Goal: Transaction & Acquisition: Obtain resource

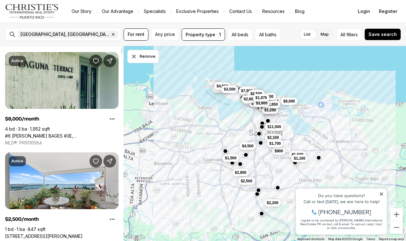
scroll to position [3, 0]
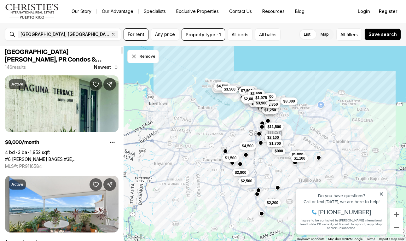
click at [105, 67] on span "Newest" at bounding box center [102, 67] width 17 height 5
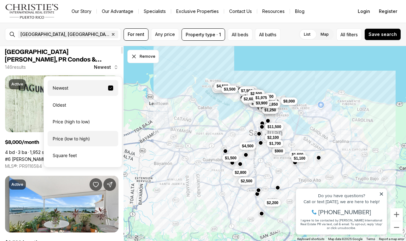
click at [84, 139] on div "Price (low to high)" at bounding box center [83, 139] width 71 height 16
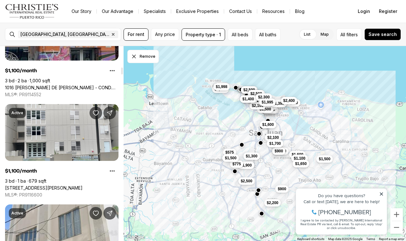
scroll to position [576, 0]
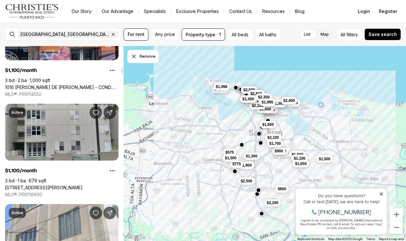
click at [83, 185] on link "[STREET_ADDRESS][PERSON_NAME]" at bounding box center [44, 188] width 78 height 6
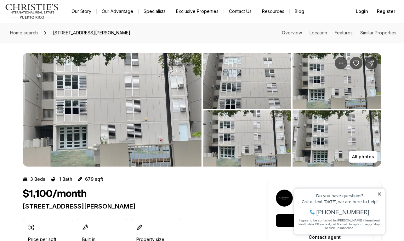
click at [156, 102] on img "View image gallery" at bounding box center [112, 109] width 179 height 113
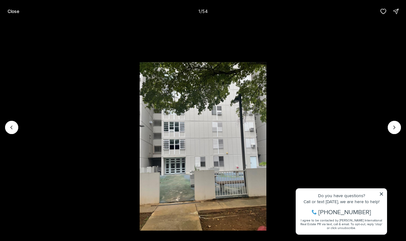
click at [6, 128] on div at bounding box center [11, 127] width 13 height 13
click at [9, 129] on div at bounding box center [11, 127] width 13 height 13
click at [397, 128] on icon "Next slide" at bounding box center [394, 127] width 6 height 6
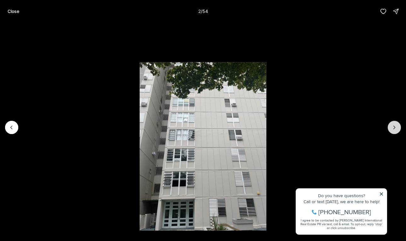
click at [397, 128] on icon "Next slide" at bounding box center [394, 127] width 6 height 6
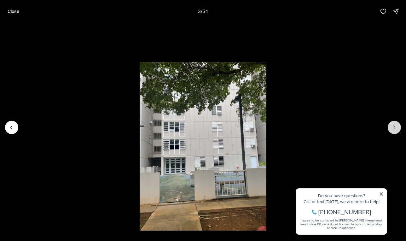
click at [397, 128] on icon "Next slide" at bounding box center [394, 127] width 6 height 6
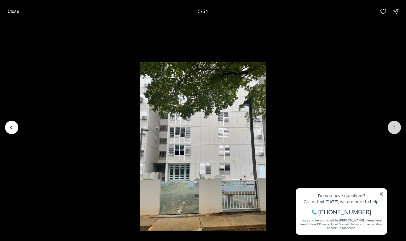
click at [397, 128] on icon "Next slide" at bounding box center [394, 127] width 6 height 6
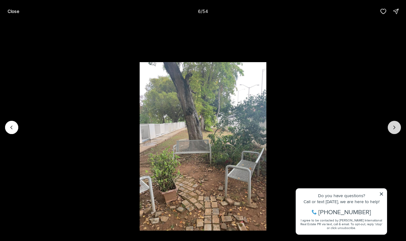
click at [397, 128] on icon "Next slide" at bounding box center [394, 127] width 6 height 6
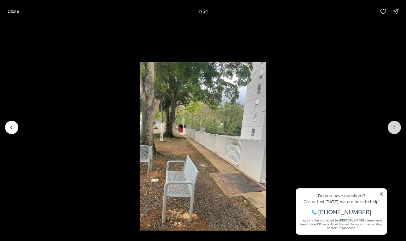
click at [397, 128] on icon "Next slide" at bounding box center [394, 127] width 6 height 6
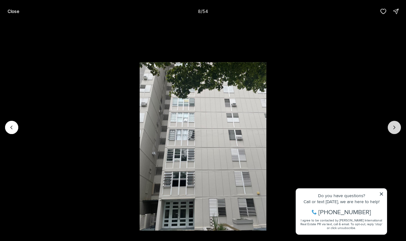
click at [397, 128] on icon "Next slide" at bounding box center [394, 127] width 6 height 6
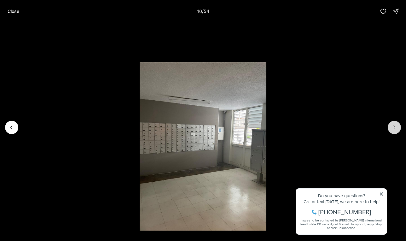
click at [397, 128] on icon "Next slide" at bounding box center [394, 127] width 6 height 6
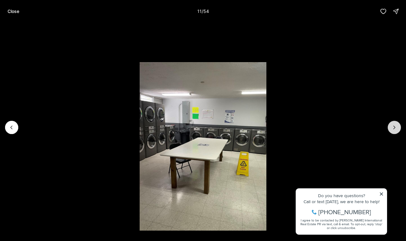
click at [397, 128] on icon "Next slide" at bounding box center [394, 127] width 6 height 6
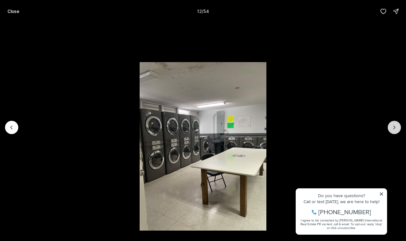
click at [397, 128] on icon "Next slide" at bounding box center [394, 127] width 6 height 6
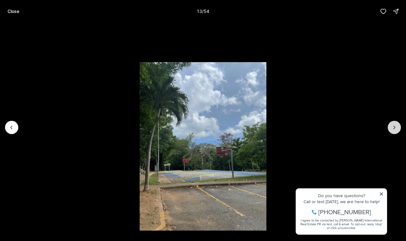
click at [397, 128] on icon "Next slide" at bounding box center [394, 127] width 6 height 6
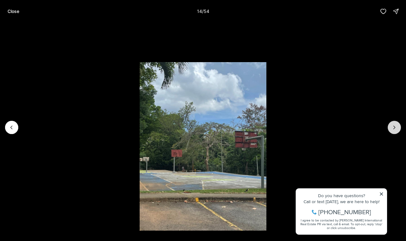
click at [397, 128] on icon "Next slide" at bounding box center [394, 127] width 6 height 6
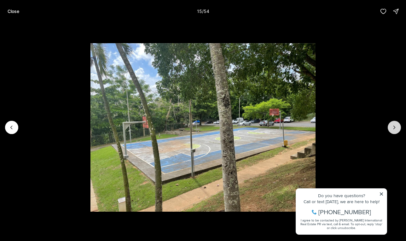
click at [397, 128] on icon "Next slide" at bounding box center [394, 127] width 6 height 6
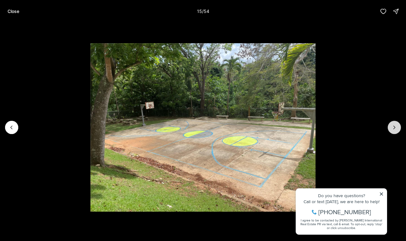
click at [397, 128] on icon "Next slide" at bounding box center [394, 127] width 6 height 6
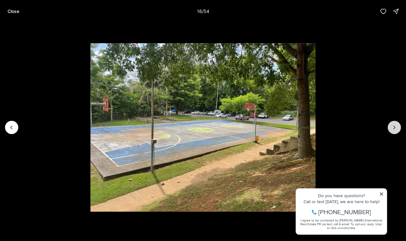
click at [397, 128] on icon "Next slide" at bounding box center [394, 127] width 6 height 6
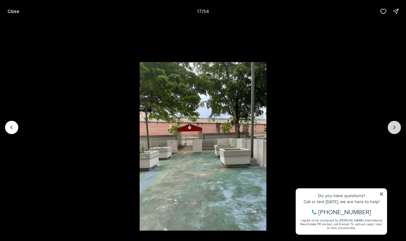
click at [397, 128] on icon "Next slide" at bounding box center [394, 127] width 6 height 6
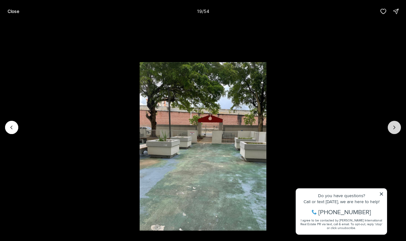
click at [397, 128] on icon "Next slide" at bounding box center [394, 127] width 6 height 6
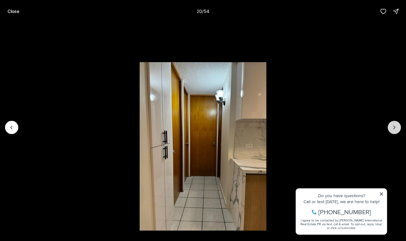
click at [397, 128] on icon "Next slide" at bounding box center [394, 127] width 6 height 6
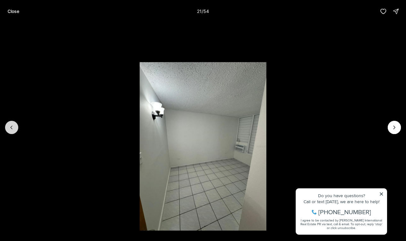
click at [10, 127] on icon "Previous slide" at bounding box center [12, 127] width 6 height 6
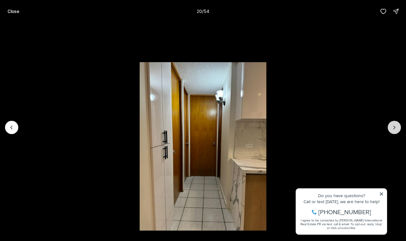
click at [392, 133] on button "Next slide" at bounding box center [394, 127] width 13 height 13
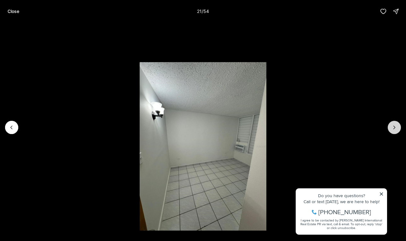
click at [392, 133] on button "Next slide" at bounding box center [394, 127] width 13 height 13
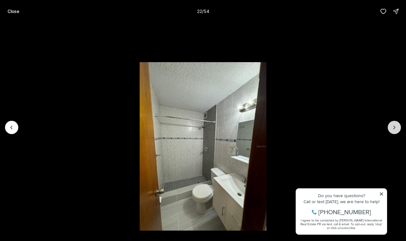
click at [392, 133] on button "Next slide" at bounding box center [394, 127] width 13 height 13
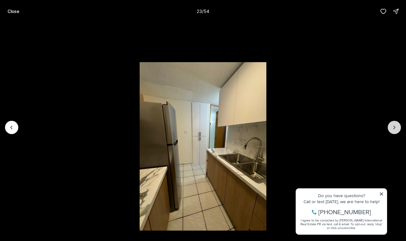
click at [392, 133] on button "Next slide" at bounding box center [394, 127] width 13 height 13
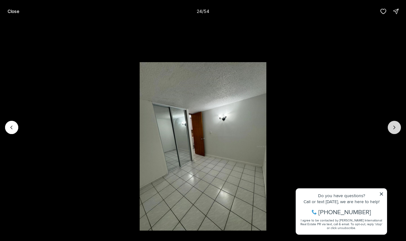
click at [392, 133] on button "Next slide" at bounding box center [394, 127] width 13 height 13
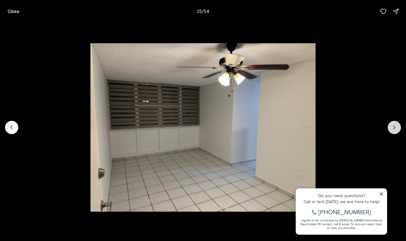
click at [392, 133] on button "Next slide" at bounding box center [394, 127] width 13 height 13
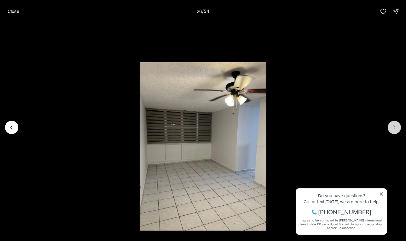
click at [392, 133] on button "Next slide" at bounding box center [394, 127] width 13 height 13
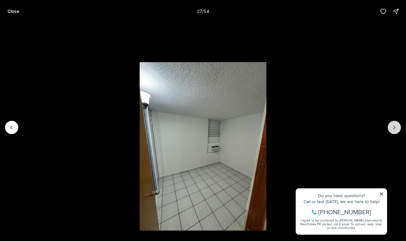
click at [392, 133] on button "Next slide" at bounding box center [394, 127] width 13 height 13
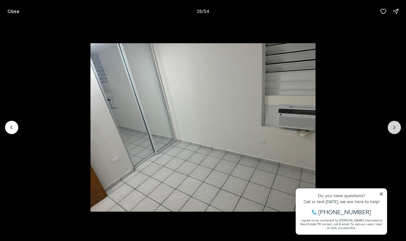
click at [392, 133] on button "Next slide" at bounding box center [394, 127] width 13 height 13
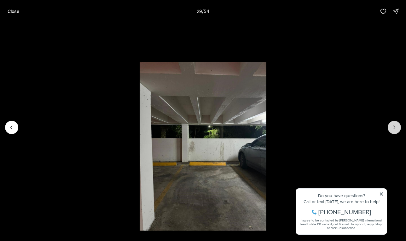
click at [392, 133] on button "Next slide" at bounding box center [394, 127] width 13 height 13
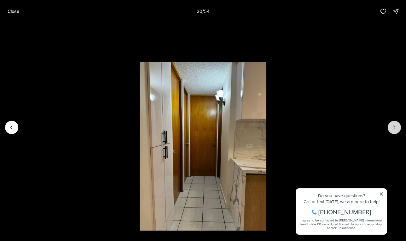
click at [392, 133] on button "Next slide" at bounding box center [394, 127] width 13 height 13
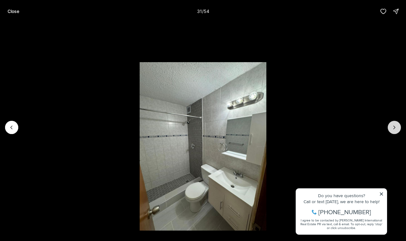
click at [392, 133] on button "Next slide" at bounding box center [394, 127] width 13 height 13
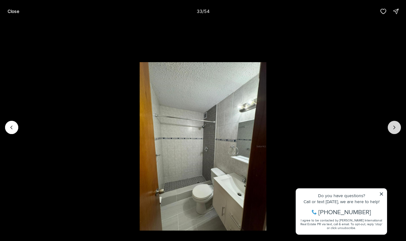
click at [392, 133] on button "Next slide" at bounding box center [394, 127] width 13 height 13
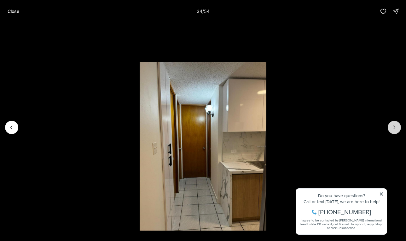
click at [392, 133] on button "Next slide" at bounding box center [394, 127] width 13 height 13
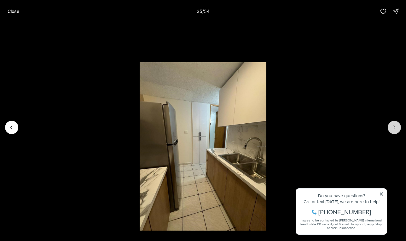
click at [392, 133] on button "Next slide" at bounding box center [394, 127] width 13 height 13
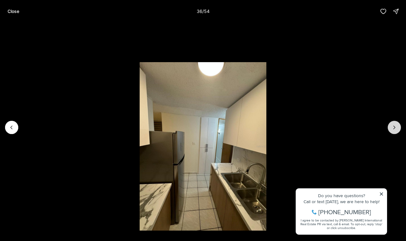
click at [392, 133] on button "Next slide" at bounding box center [394, 127] width 13 height 13
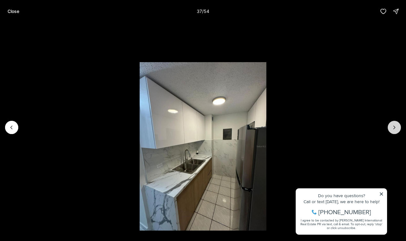
click at [392, 133] on button "Next slide" at bounding box center [394, 127] width 13 height 13
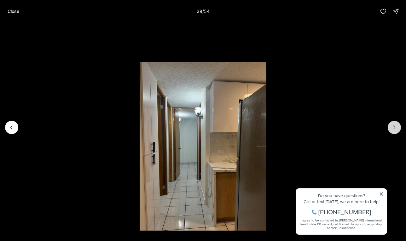
click at [392, 133] on button "Next slide" at bounding box center [394, 127] width 13 height 13
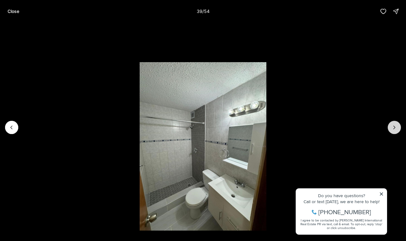
click at [392, 133] on button "Next slide" at bounding box center [394, 127] width 13 height 13
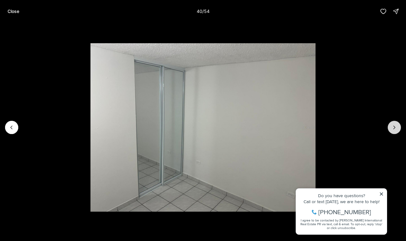
click at [392, 133] on button "Next slide" at bounding box center [394, 127] width 13 height 13
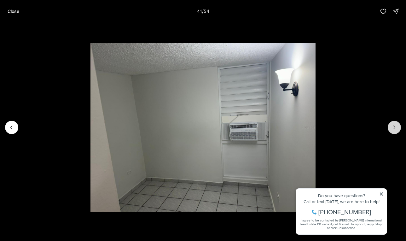
click at [392, 133] on button "Next slide" at bounding box center [394, 127] width 13 height 13
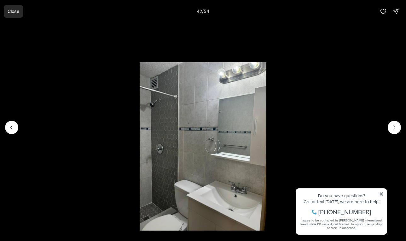
click at [15, 10] on p "Close" at bounding box center [14, 11] width 12 height 5
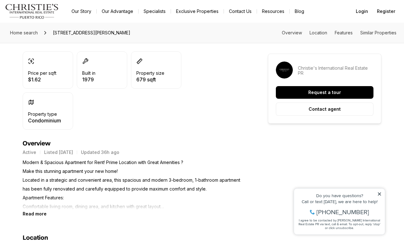
scroll to position [187, 0]
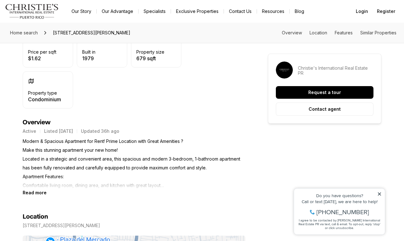
click at [36, 191] on b "Read more" at bounding box center [35, 192] width 24 height 5
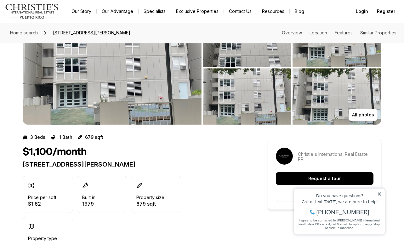
scroll to position [42, 0]
